Goal: Communication & Community: Answer question/provide support

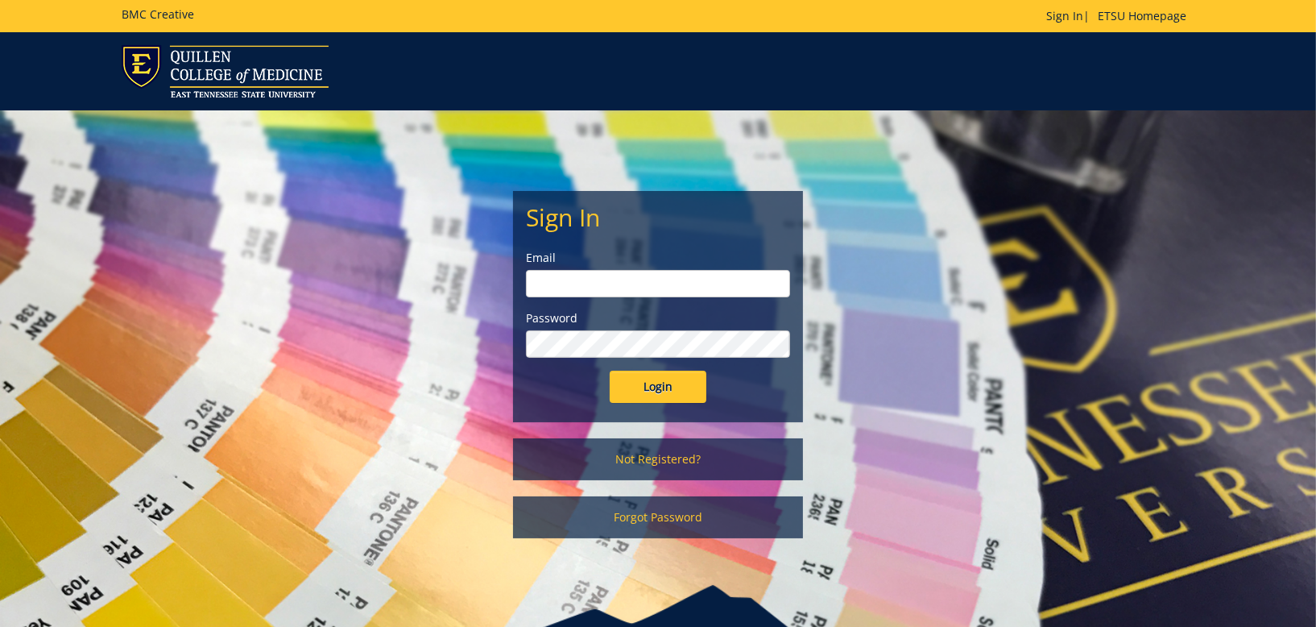
type input "[EMAIL_ADDRESS][DOMAIN_NAME]"
click at [643, 381] on input "Login" at bounding box center [658, 386] width 97 height 32
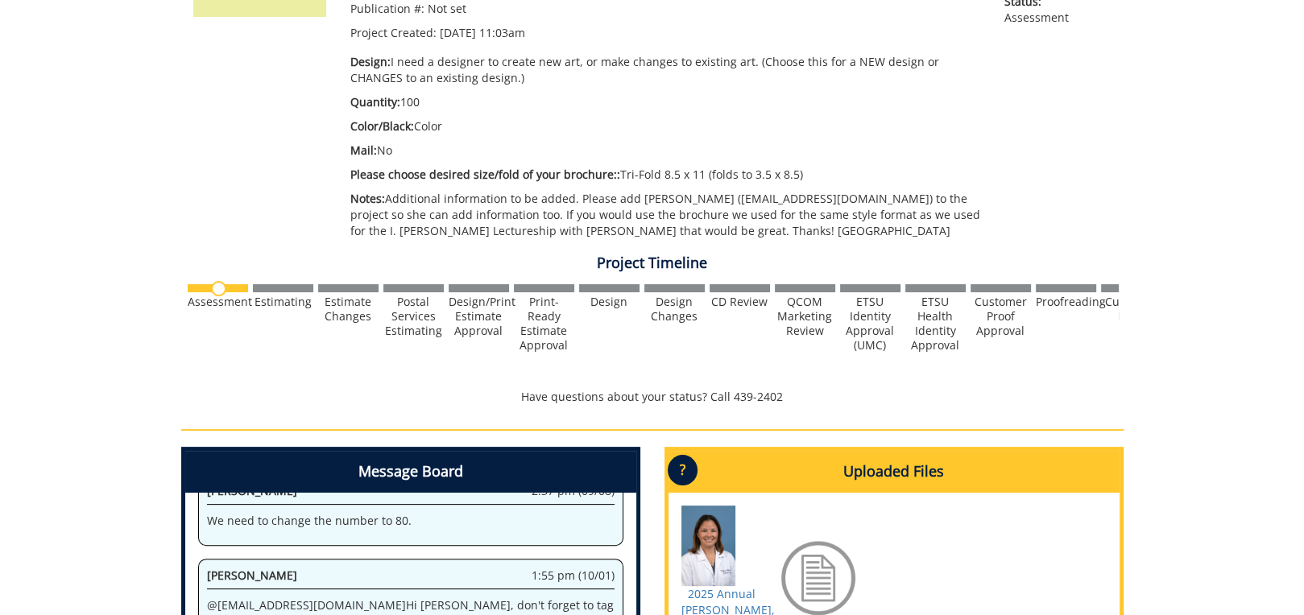
scroll to position [644, 0]
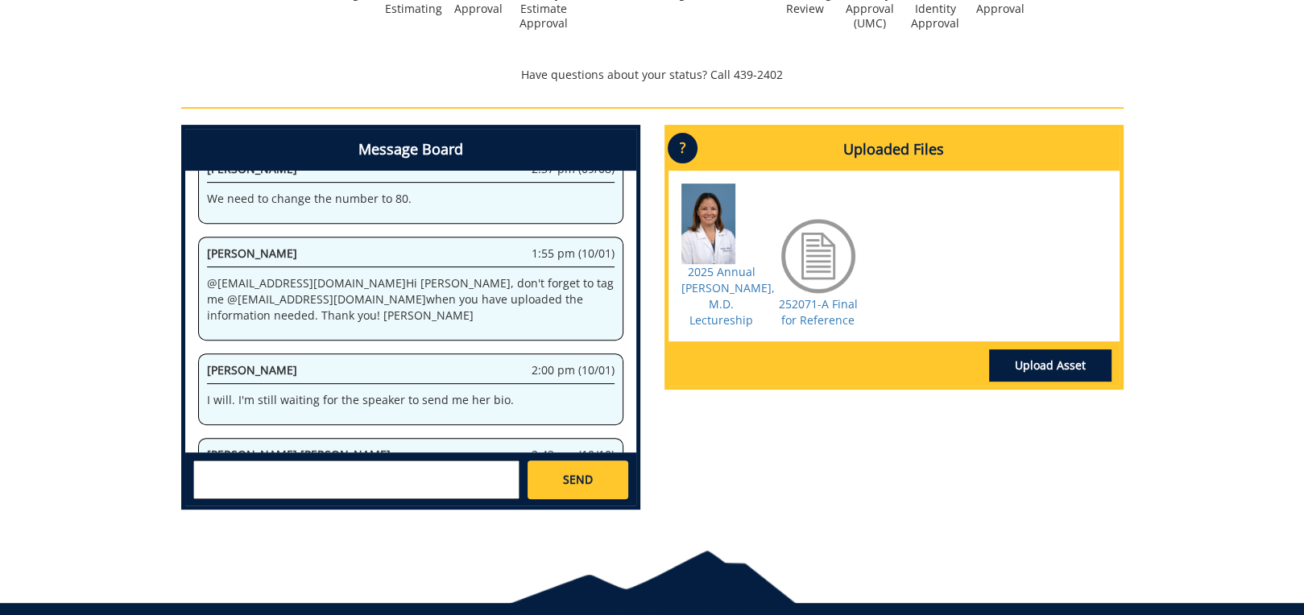
click at [320, 472] on textarea at bounding box center [356, 480] width 326 height 39
type textarea "I emailed he last week. Hopefully she will send it soon. So sorry!"
click at [597, 488] on link "SEND" at bounding box center [578, 480] width 100 height 39
